Goal: Task Accomplishment & Management: Use online tool/utility

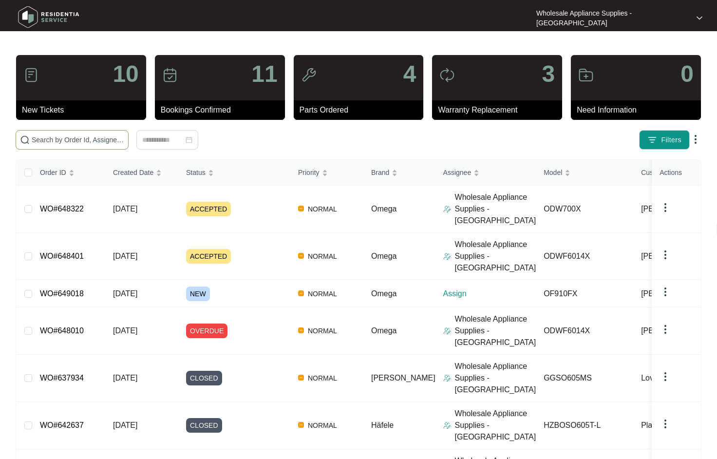
click at [77, 145] on span at bounding box center [72, 139] width 113 height 19
paste input "648401"
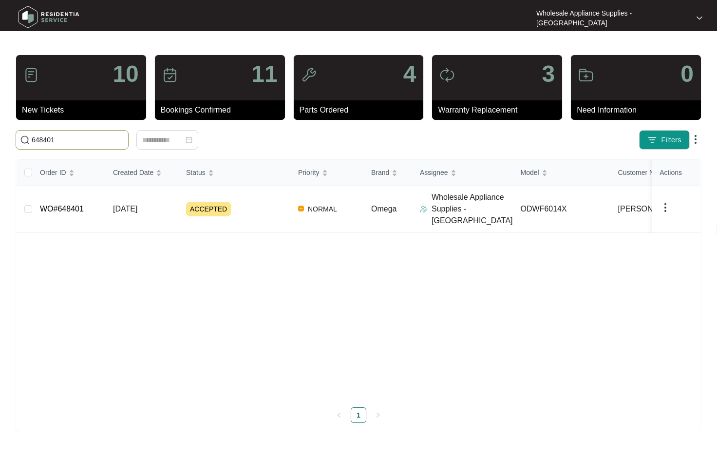
type input "648401"
click at [153, 207] on td "[DATE]" at bounding box center [141, 208] width 73 height 47
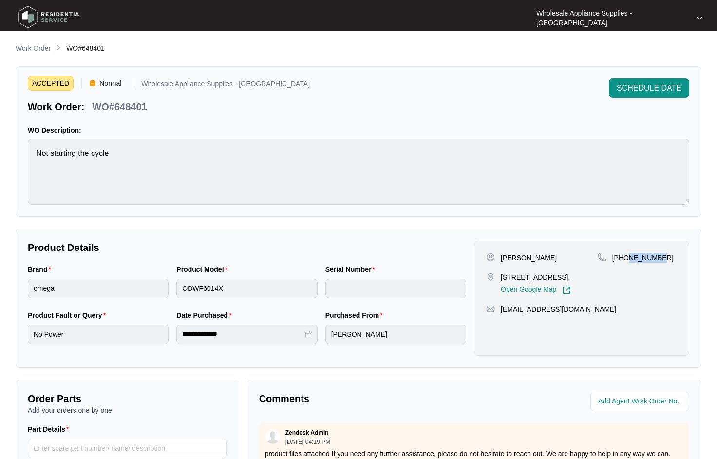
drag, startPoint x: 658, startPoint y: 259, endPoint x: 628, endPoint y: 259, distance: 29.7
click at [628, 259] on div "[PHONE_NUMBER]" at bounding box center [636, 258] width 79 height 10
drag, startPoint x: 628, startPoint y: 259, endPoint x: 643, endPoint y: 93, distance: 166.6
click at [643, 93] on span "SCHEDULE DATE" at bounding box center [648, 88] width 65 height 12
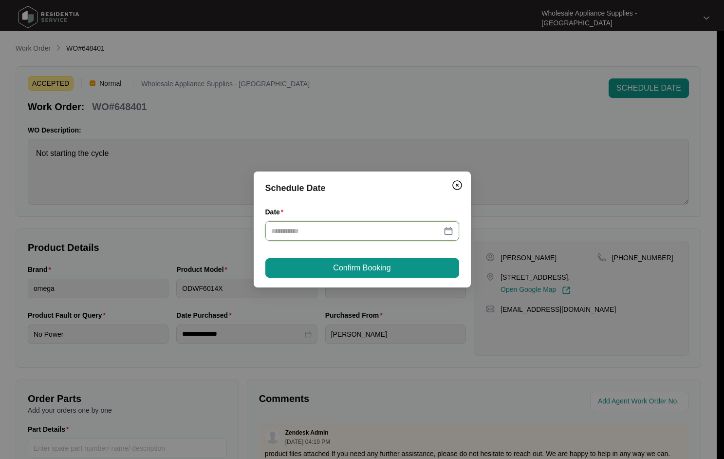
click at [318, 233] on input "Date" at bounding box center [356, 230] width 170 height 11
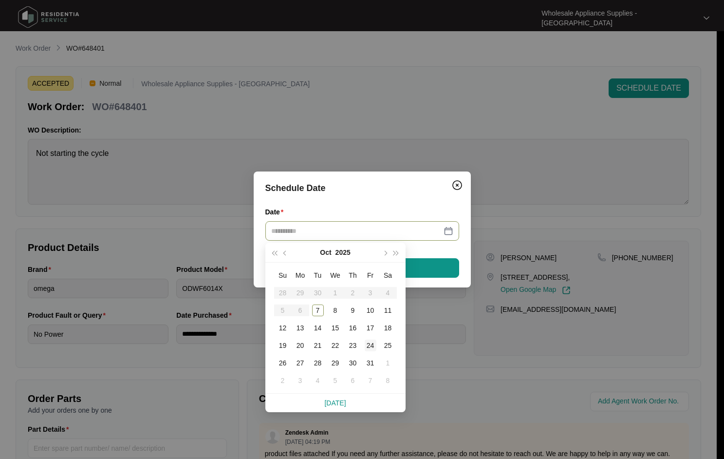
type input "**********"
click at [370, 344] on div "24" at bounding box center [371, 345] width 12 height 12
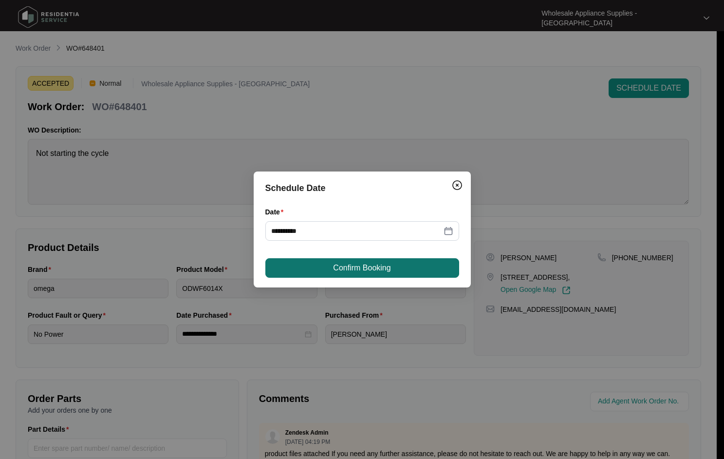
click at [352, 268] on span "Confirm Booking" at bounding box center [361, 268] width 57 height 12
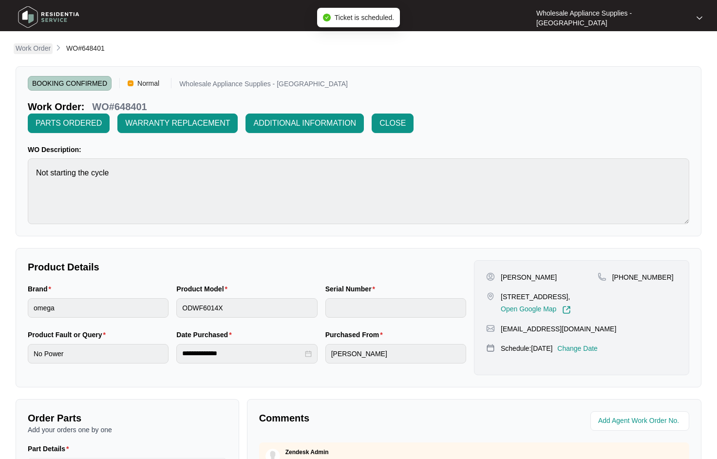
click at [28, 48] on p "Work Order" at bounding box center [33, 48] width 35 height 10
